Goal: Information Seeking & Learning: Find specific fact

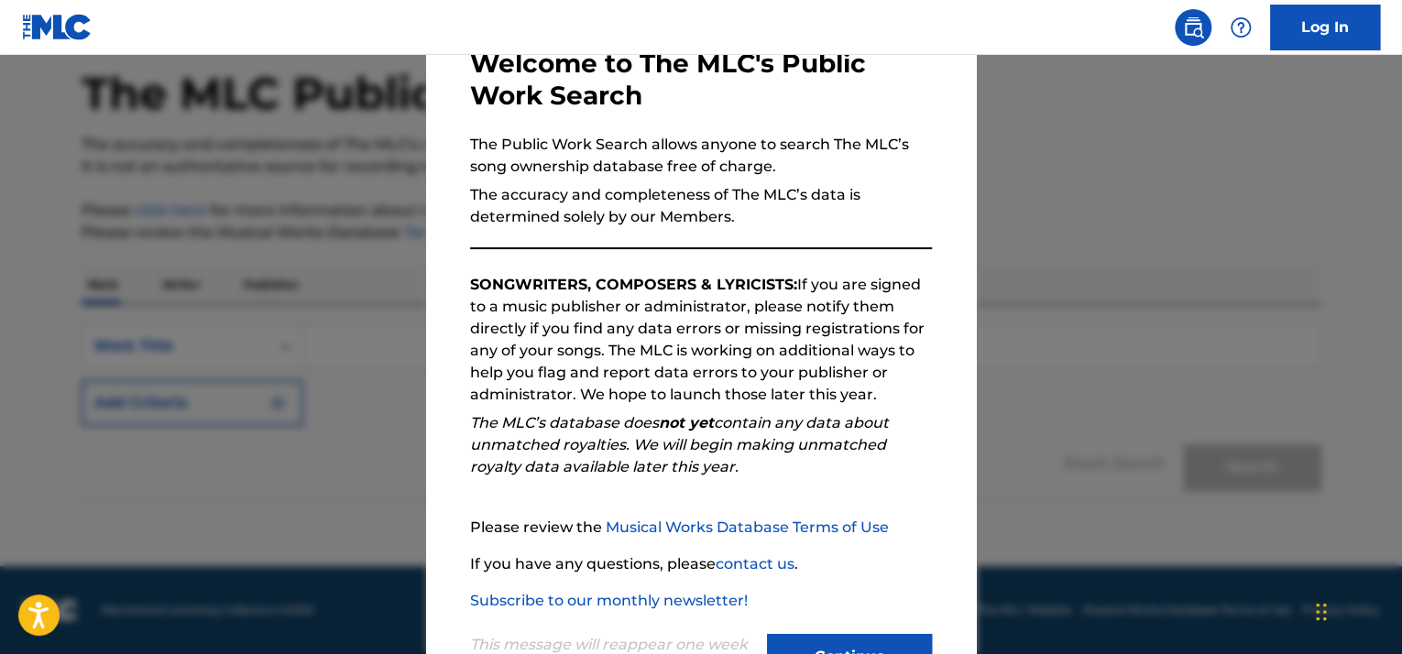
scroll to position [184, 0]
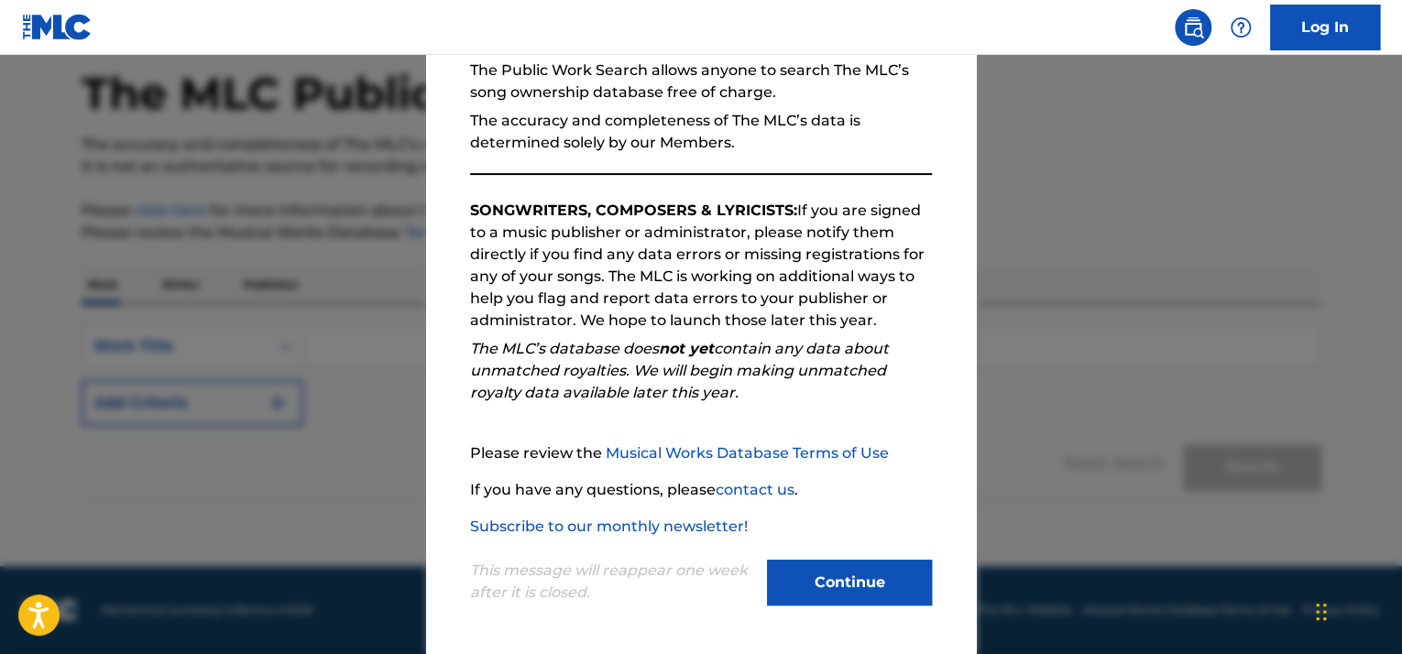
click at [811, 589] on button "Continue" at bounding box center [849, 583] width 165 height 46
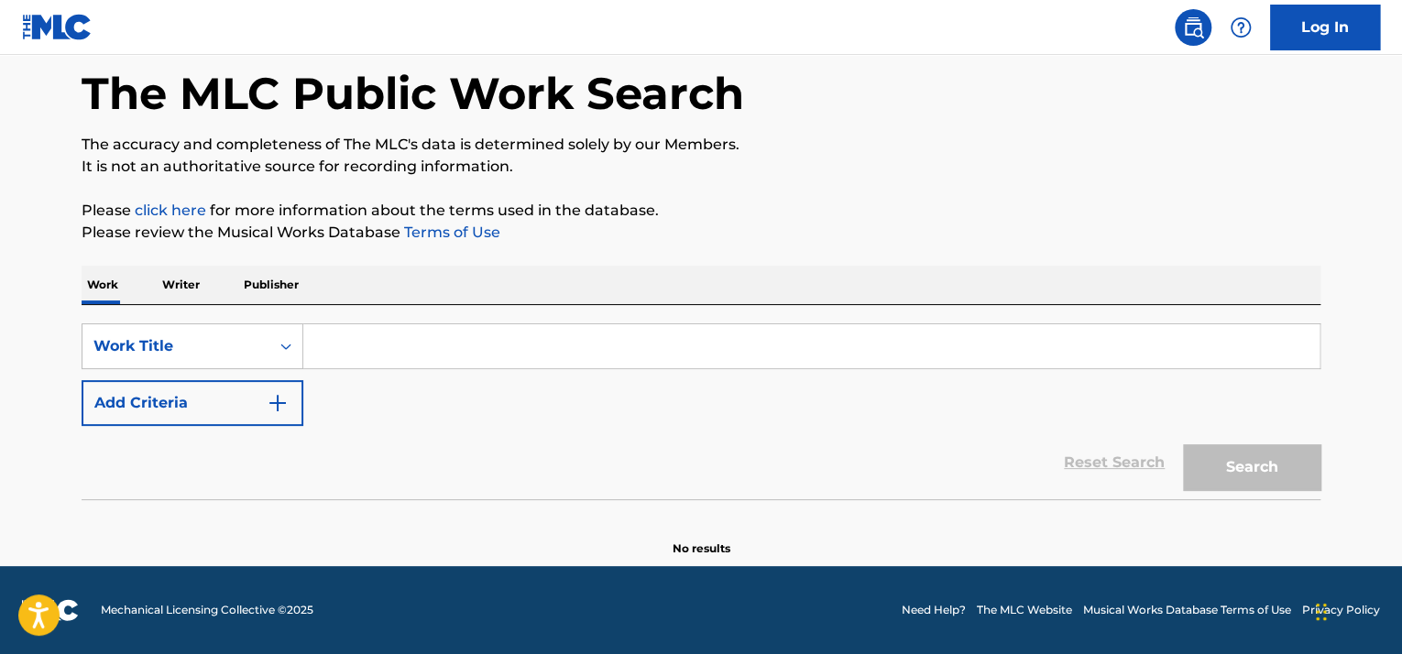
click at [399, 347] on input "Search Form" at bounding box center [811, 346] width 1016 height 44
paste input "CAGED BIRDS"
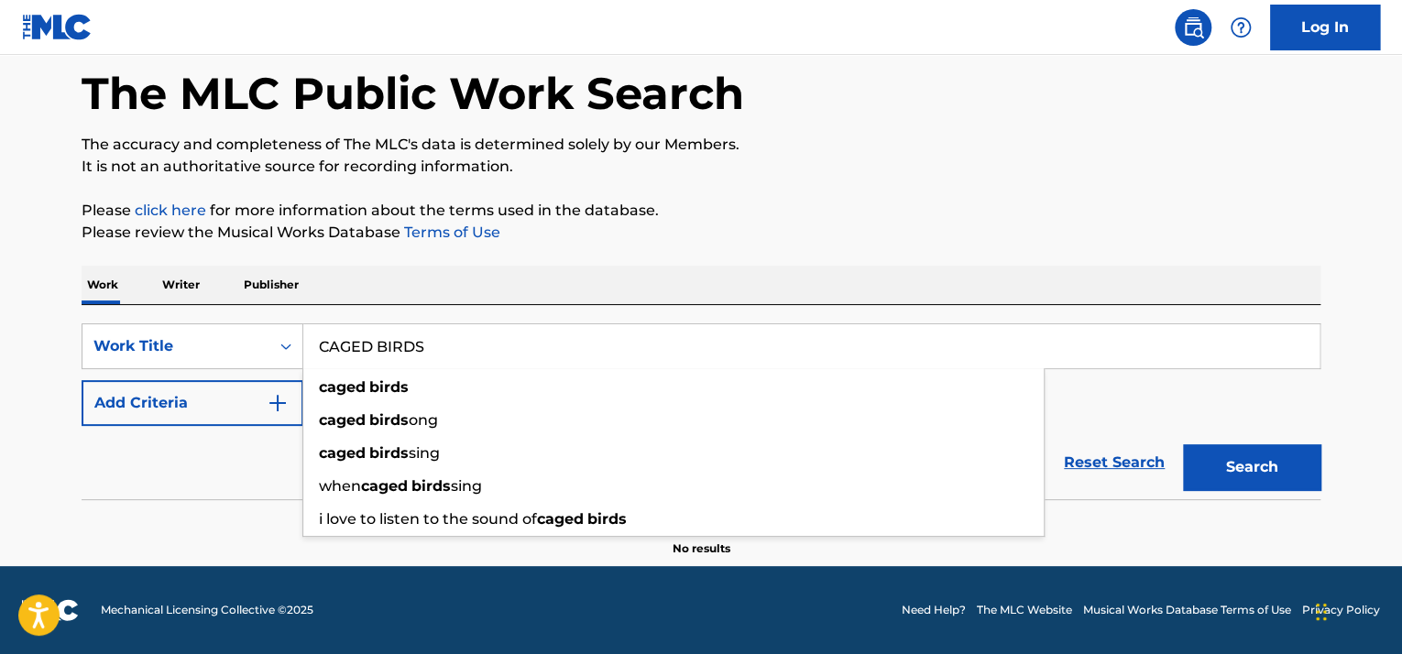
type input "CAGED BIRDS"
click at [1251, 465] on button "Search" at bounding box center [1251, 467] width 137 height 46
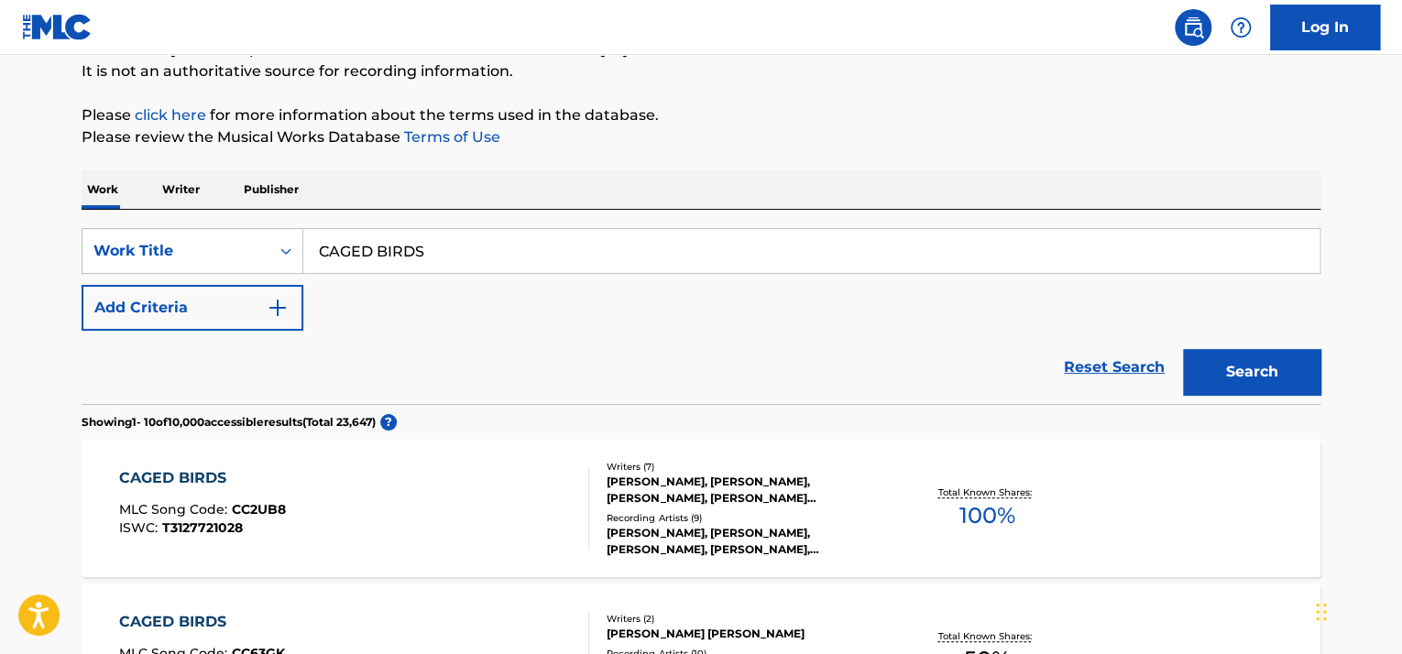
scroll to position [84, 0]
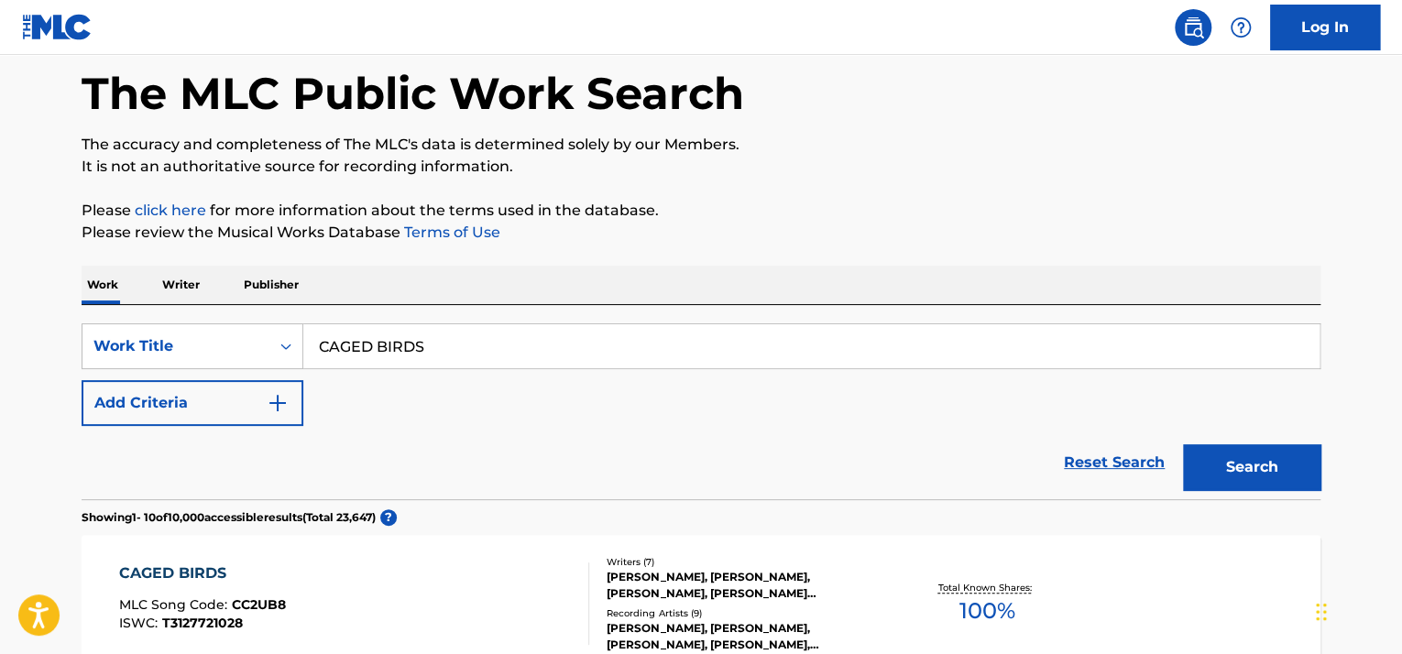
click at [158, 419] on button "Add Criteria" at bounding box center [193, 403] width 222 height 46
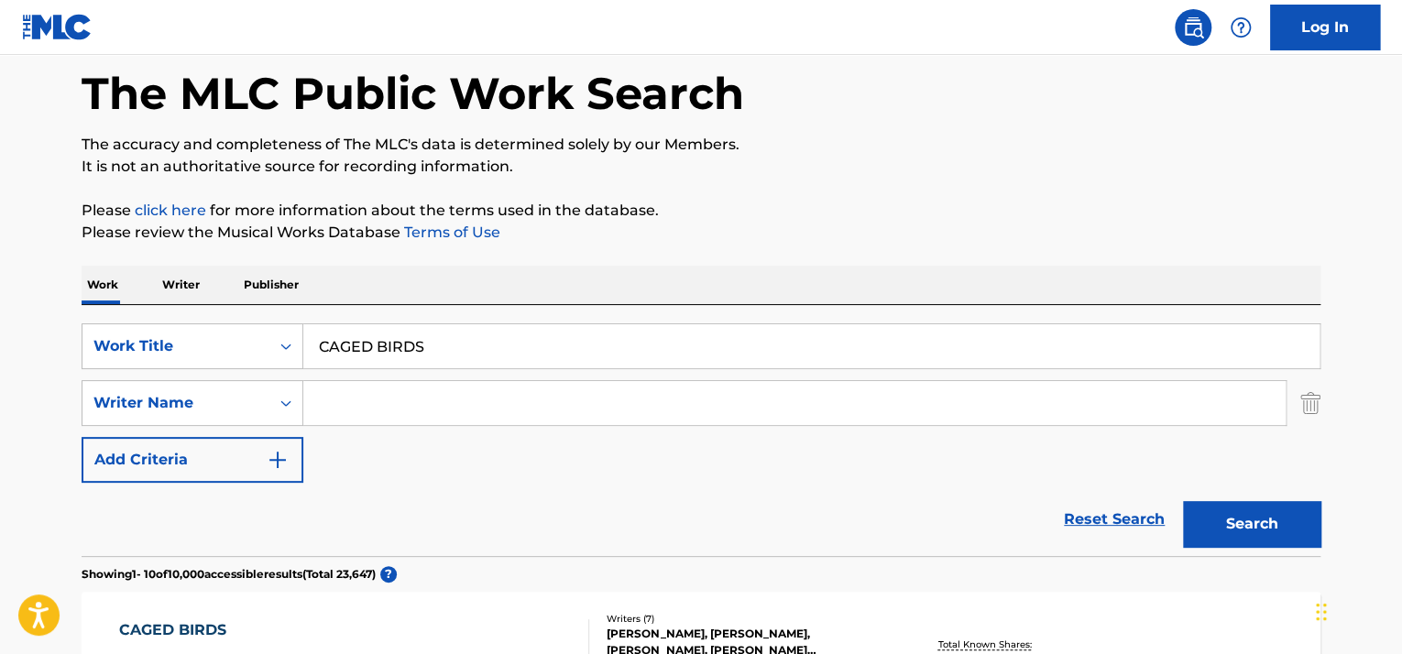
click at [403, 410] on input "Search Form" at bounding box center [794, 403] width 982 height 44
type input "tobe"
click at [1183, 501] on button "Search" at bounding box center [1251, 524] width 137 height 46
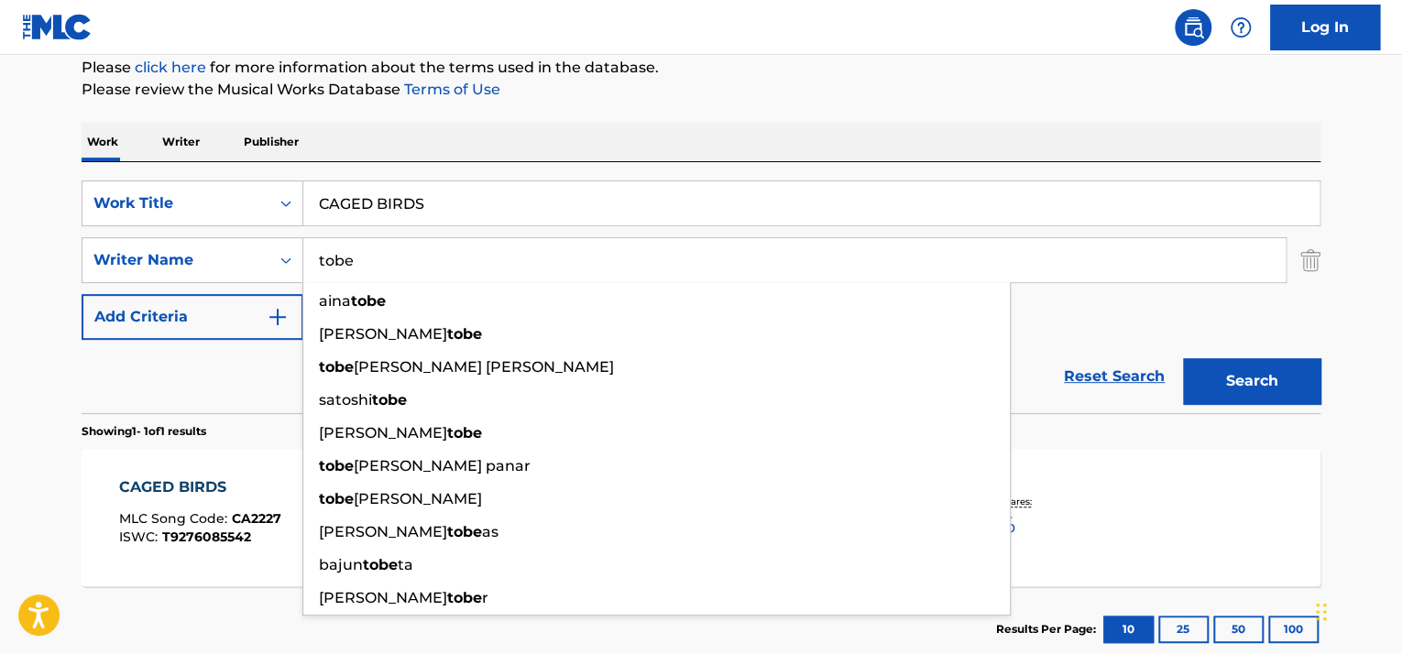
scroll to position [343, 0]
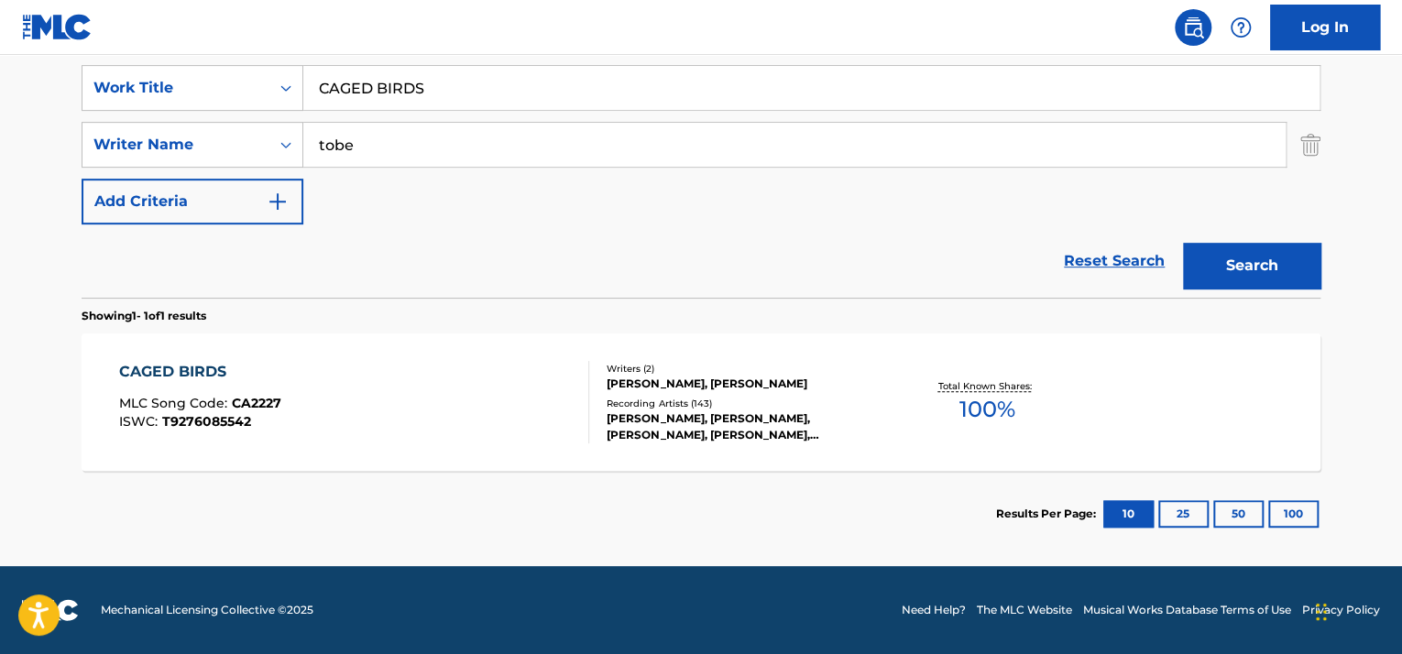
click at [19, 406] on main "The MLC Public Work Search The accuracy and completeness of The MLC's data is d…" at bounding box center [701, 139] width 1402 height 854
click at [159, 381] on div "CAGED BIRDS" at bounding box center [200, 372] width 162 height 22
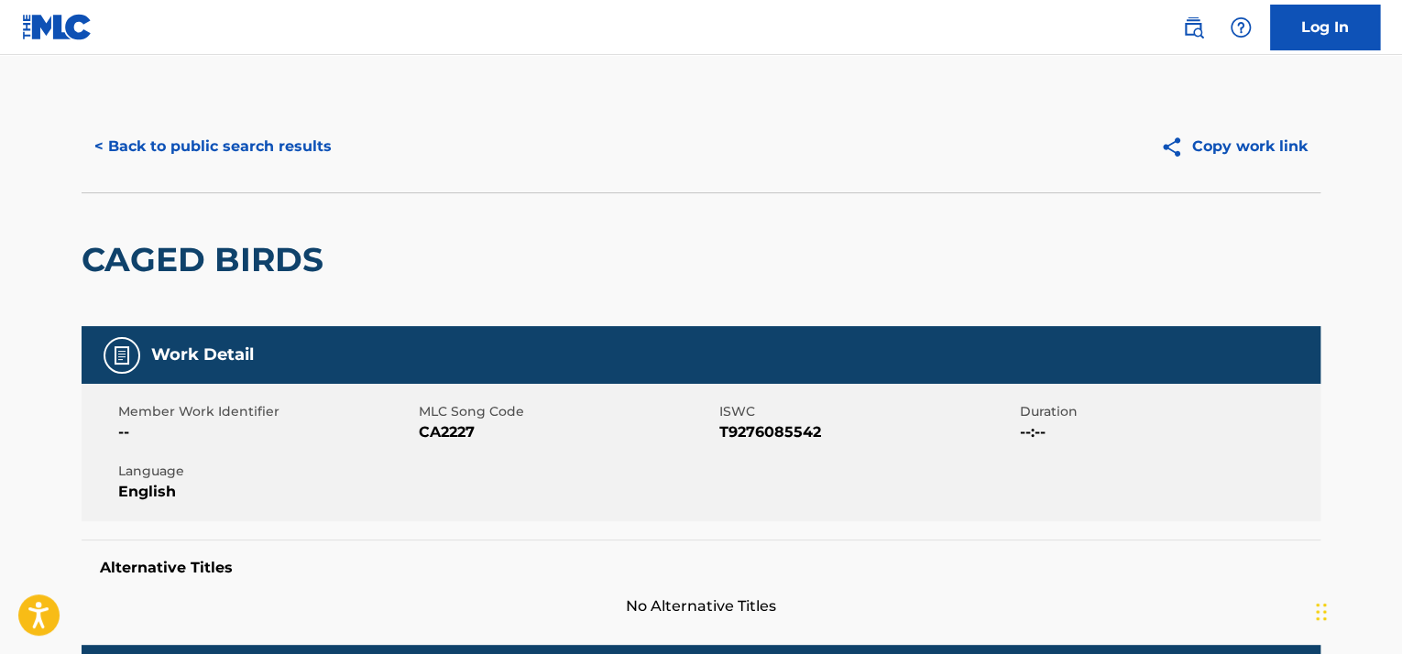
click at [224, 158] on button "< Back to public search results" at bounding box center [213, 147] width 263 height 46
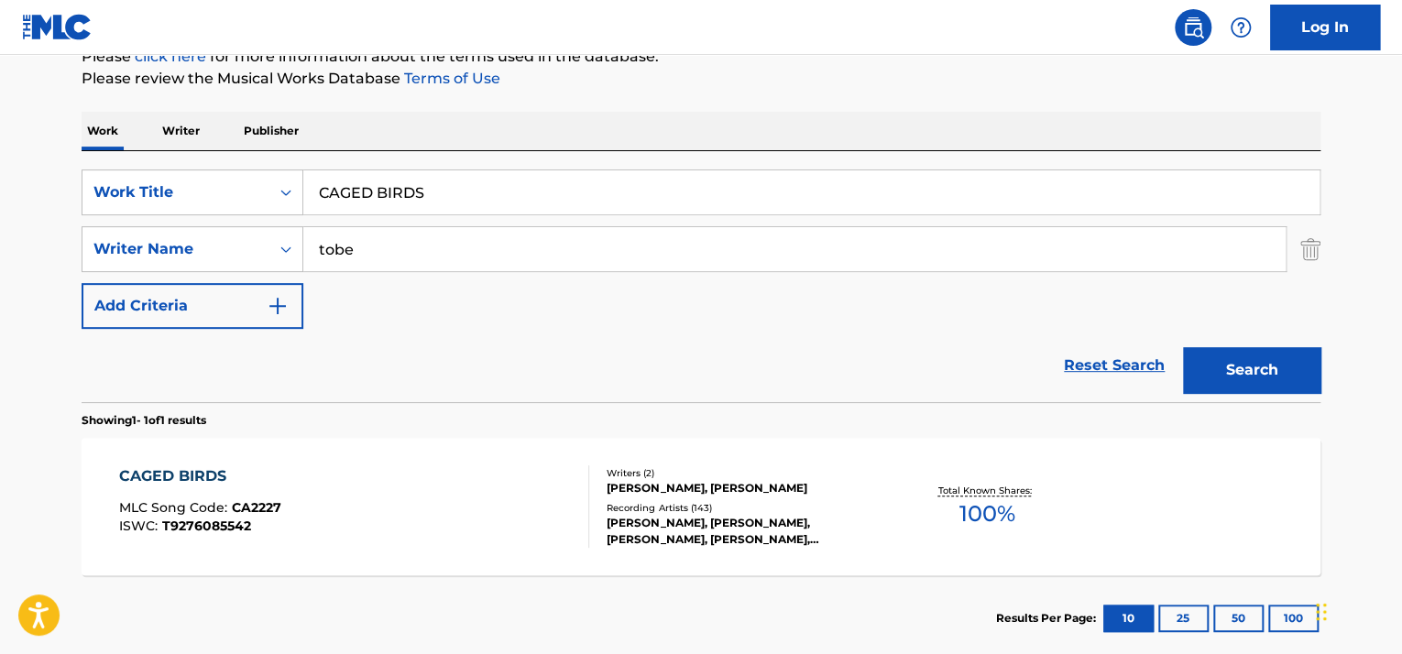
click at [392, 195] on input "CAGED BIRDS" at bounding box center [811, 192] width 1016 height 44
paste input "So Familiar"
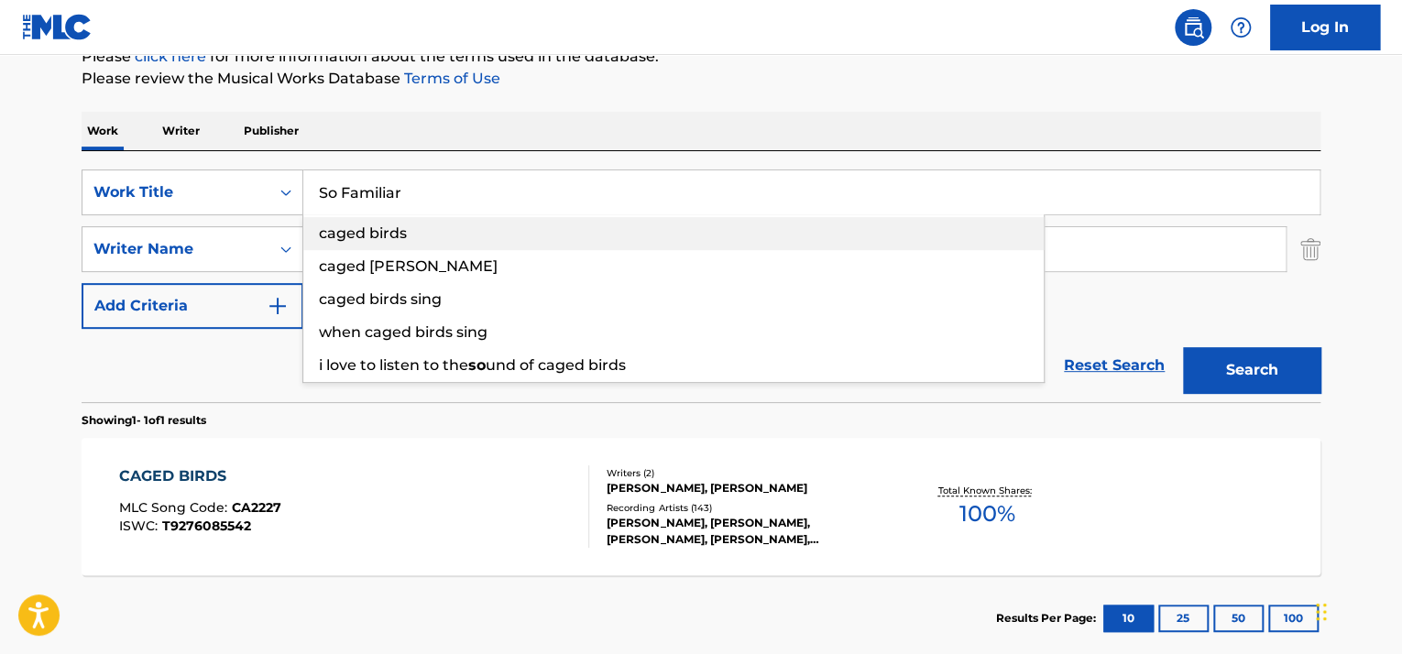
type input "so so familiar"
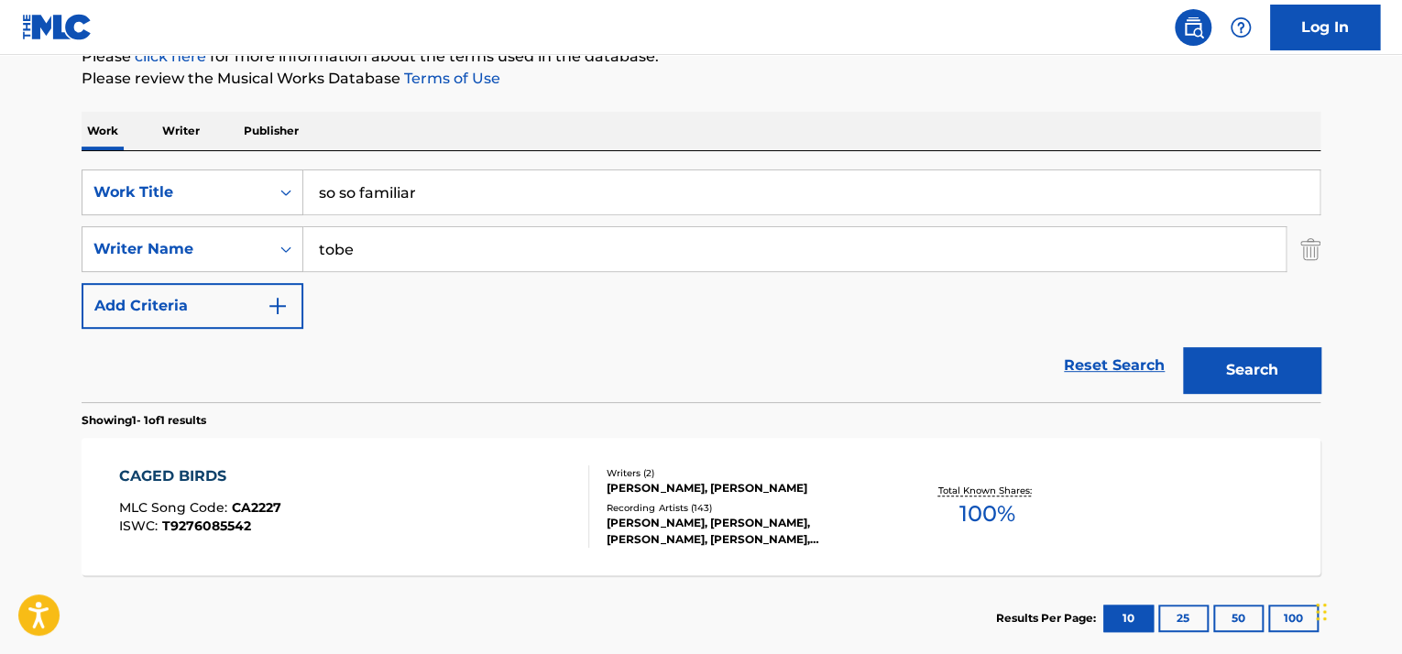
click at [372, 231] on input "tobe" at bounding box center [794, 249] width 982 height 44
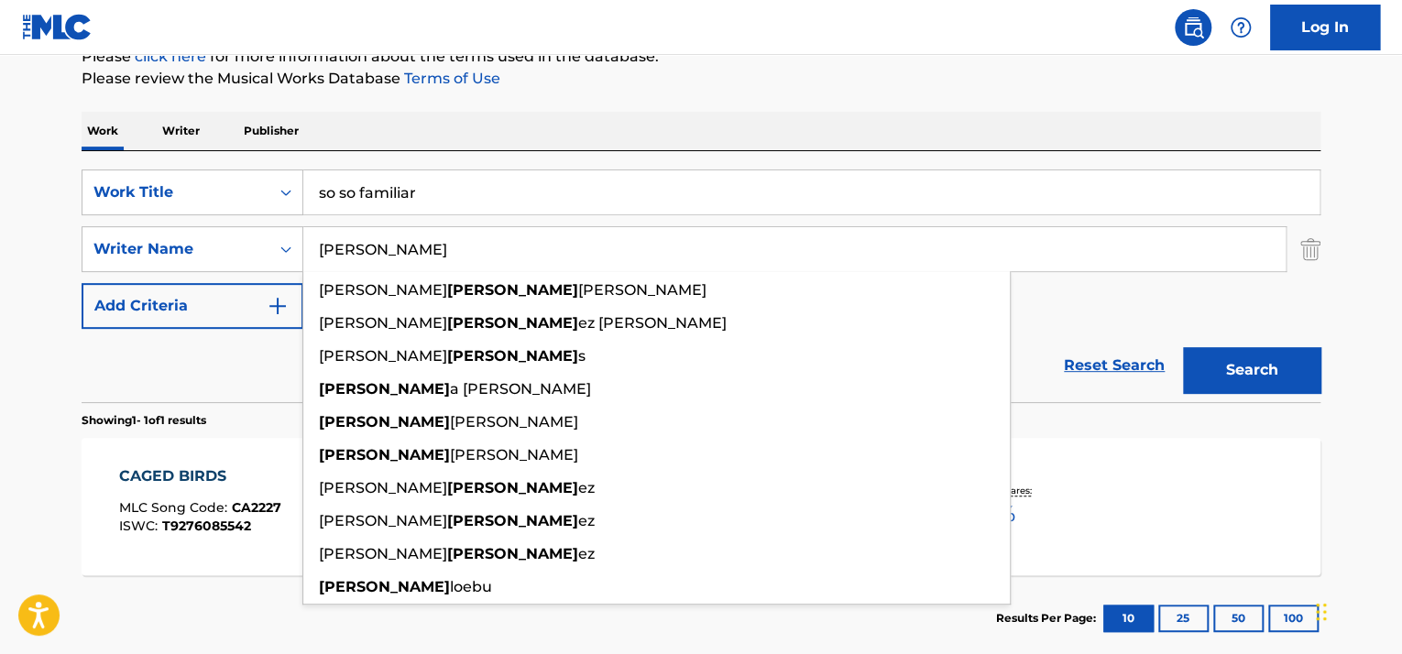
type input "[PERSON_NAME]"
click at [1183, 347] on button "Search" at bounding box center [1251, 370] width 137 height 46
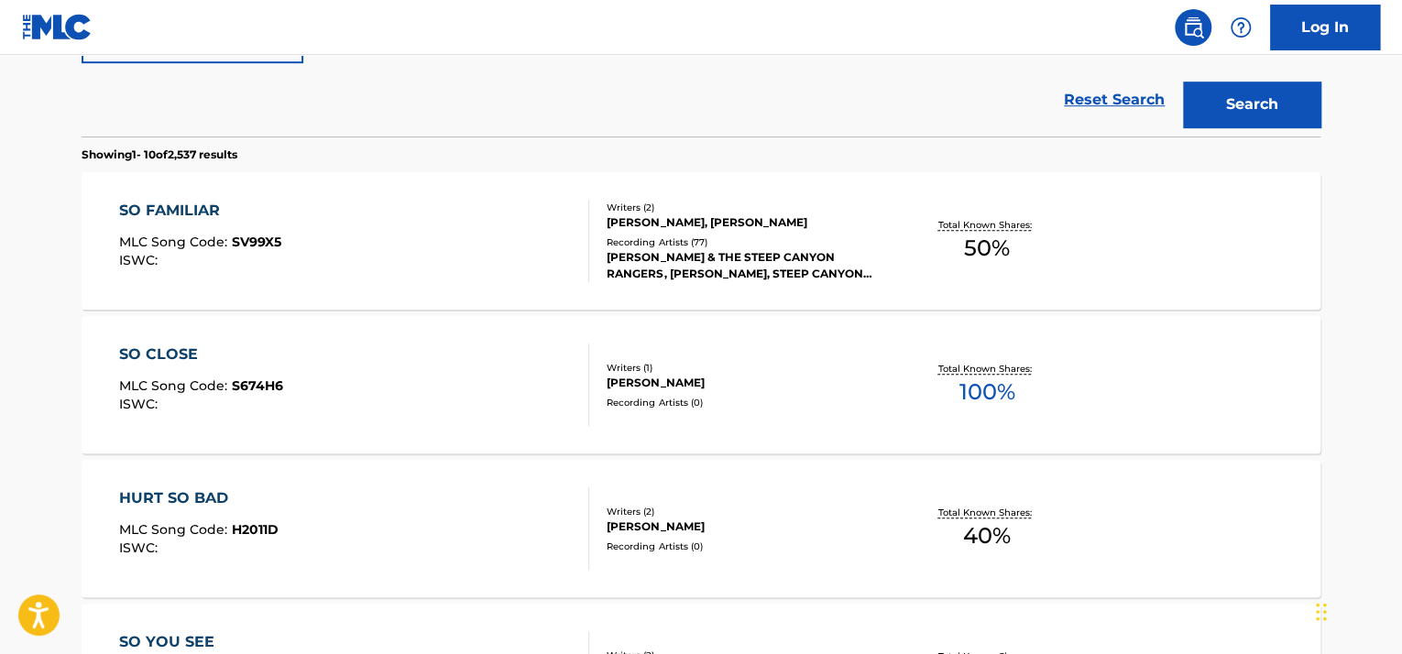
scroll to position [513, 0]
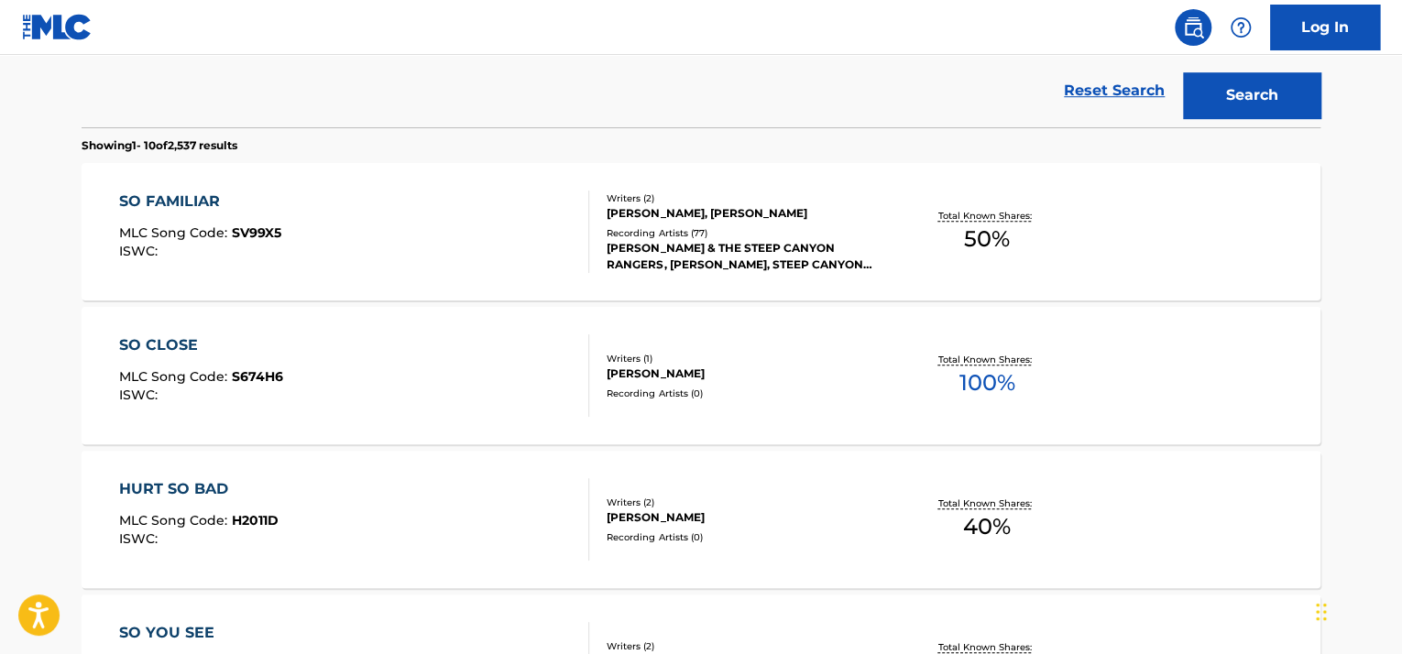
click at [182, 200] on div "SO FAMILIAR" at bounding box center [200, 202] width 162 height 22
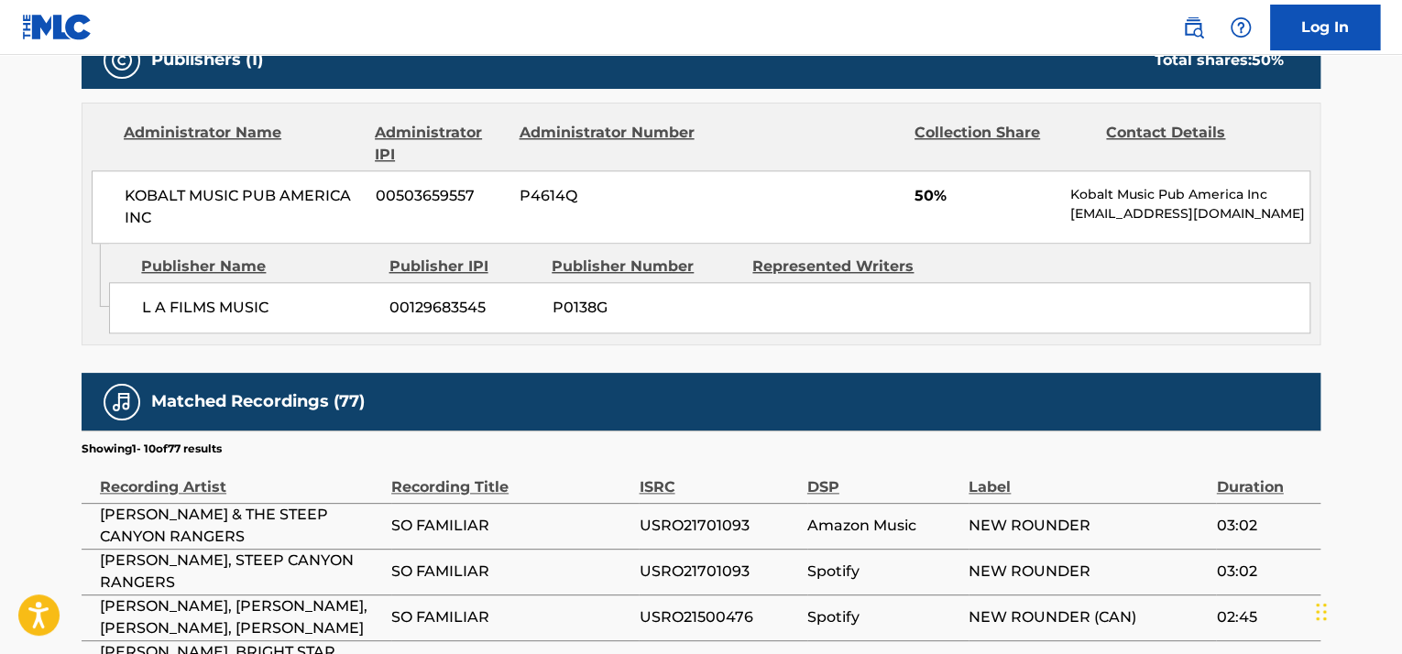
scroll to position [916, 0]
